Goal: Task Accomplishment & Management: Manage account settings

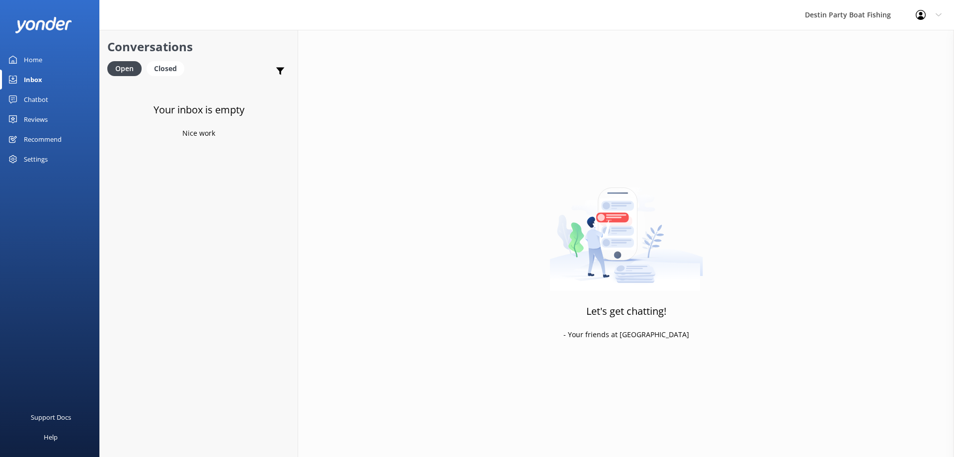
click at [42, 58] on div "Home" at bounding box center [33, 60] width 18 height 20
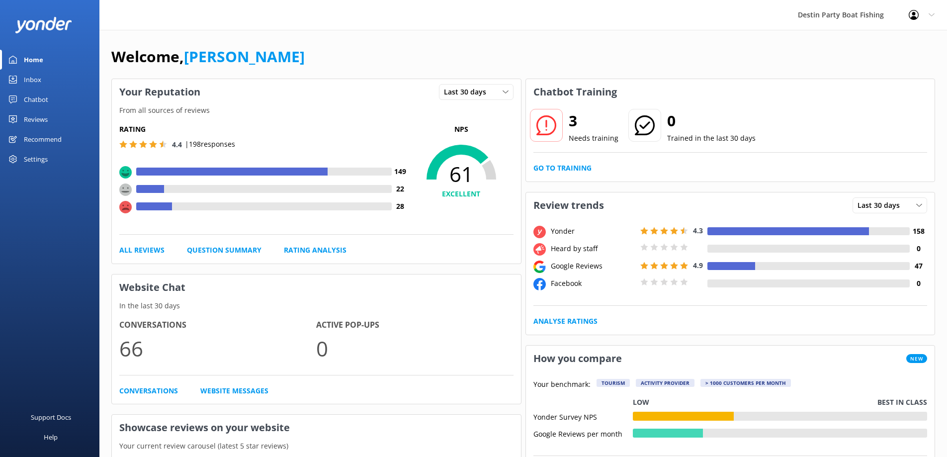
click at [21, 84] on link "Inbox" at bounding box center [49, 80] width 99 height 20
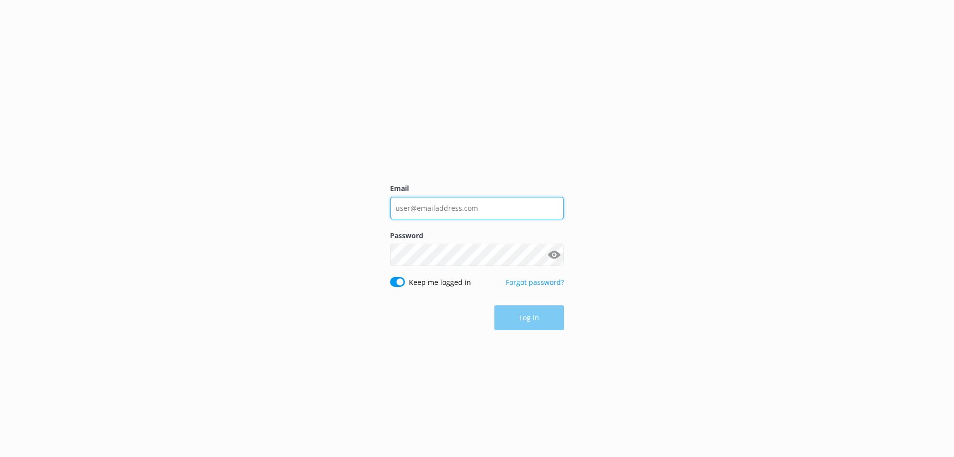
type input "[EMAIL_ADDRESS][DOMAIN_NAME]"
